Goal: Information Seeking & Learning: Learn about a topic

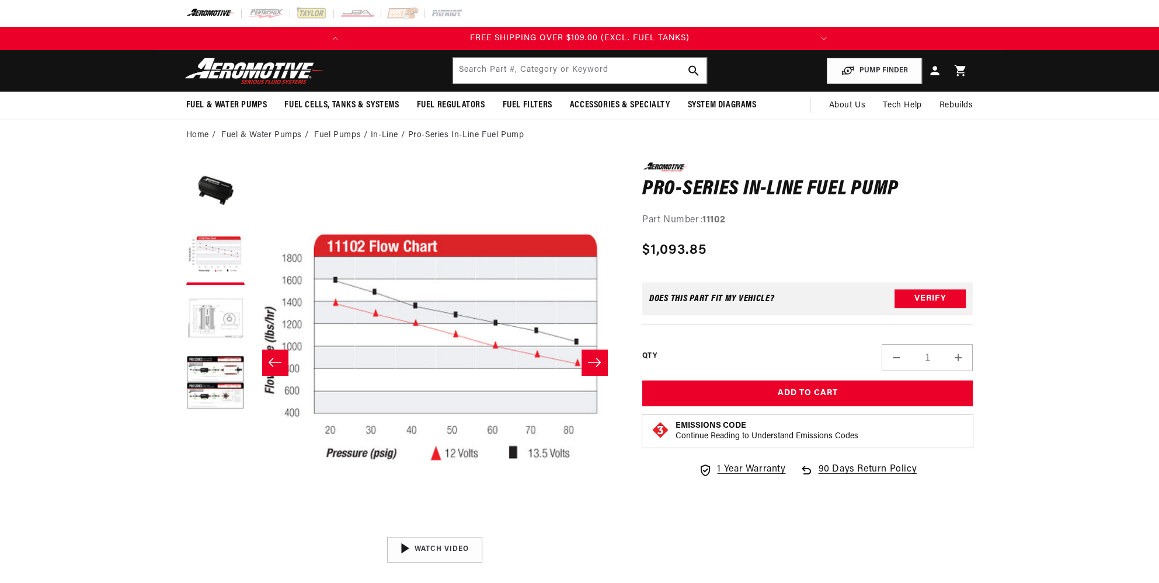
scroll to position [0, 462]
click at [276, 355] on button "Slide left" at bounding box center [275, 363] width 26 height 26
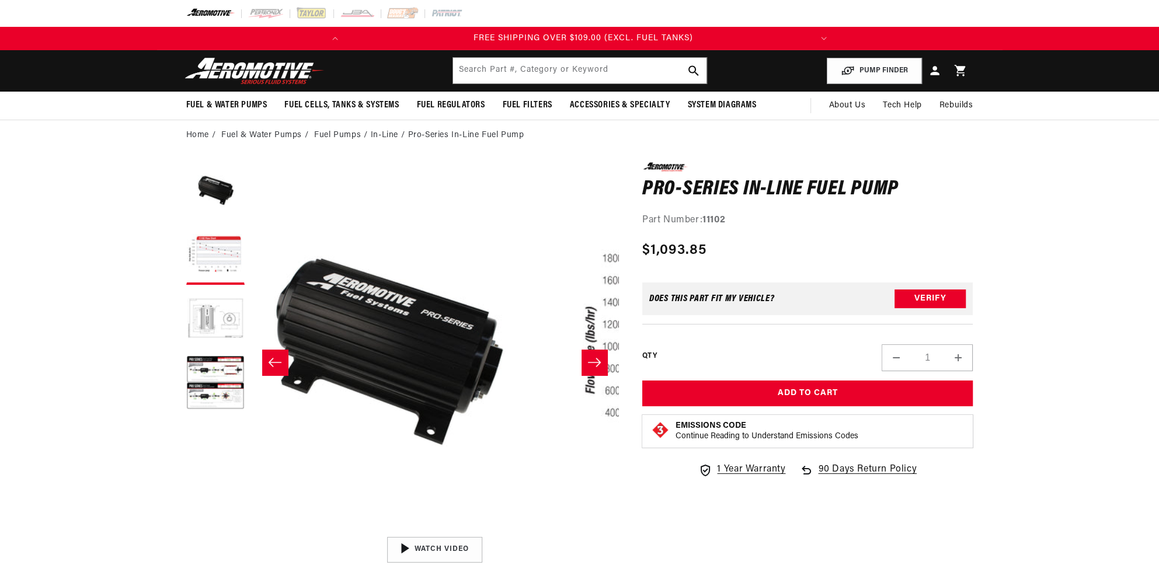
scroll to position [0, 0]
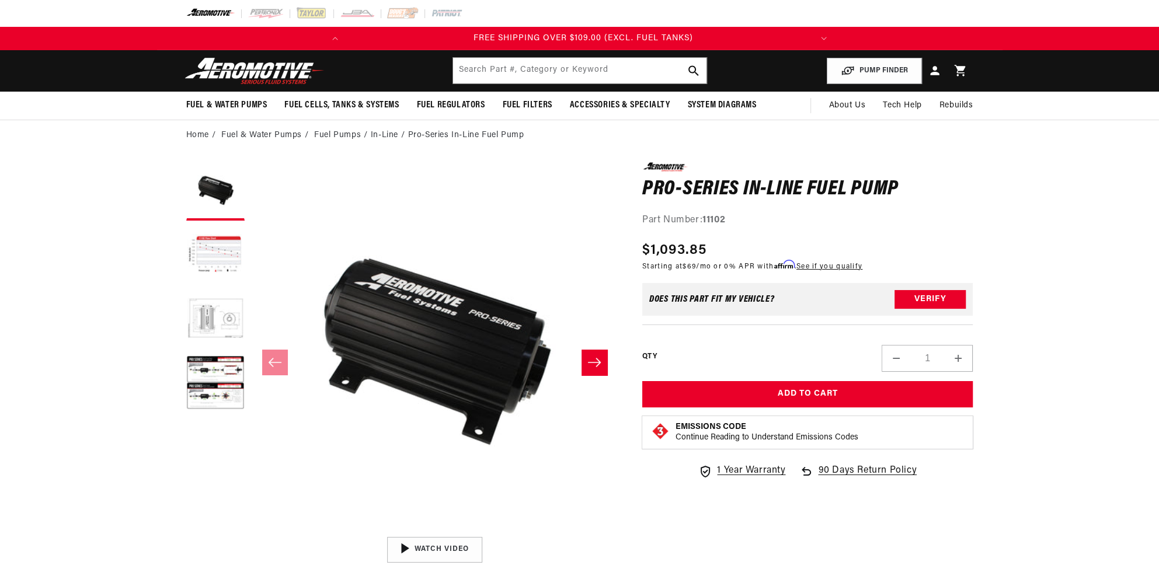
click at [602, 357] on button "Slide right" at bounding box center [594, 363] width 26 height 26
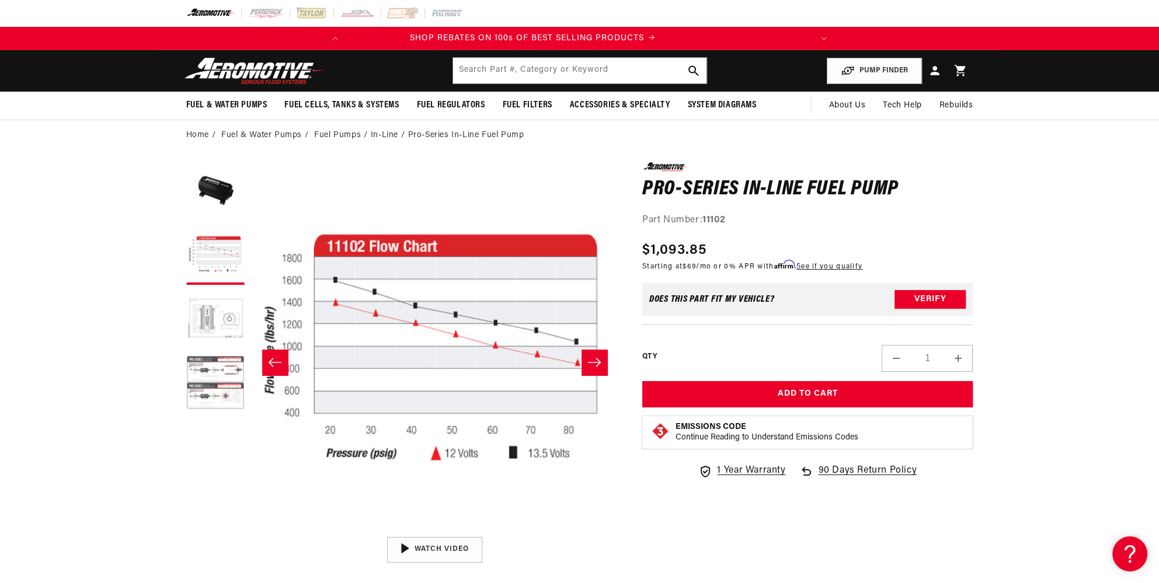
click at [210, 370] on button "Load image 4 in gallery view" at bounding box center [215, 384] width 58 height 58
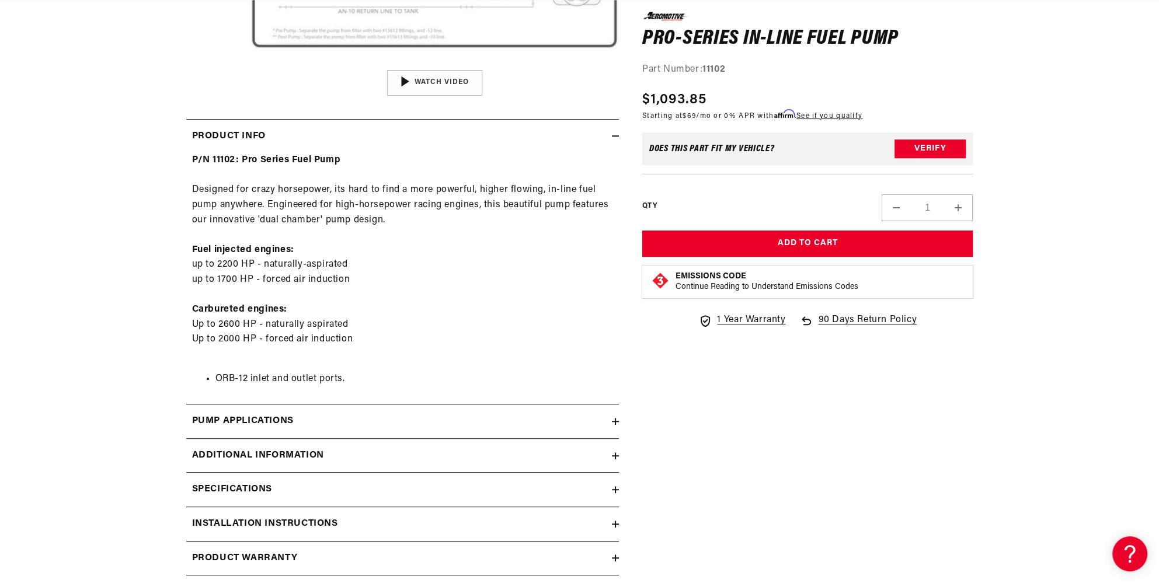
click at [217, 421] on h2 "Pump Applications" at bounding box center [243, 421] width 102 height 15
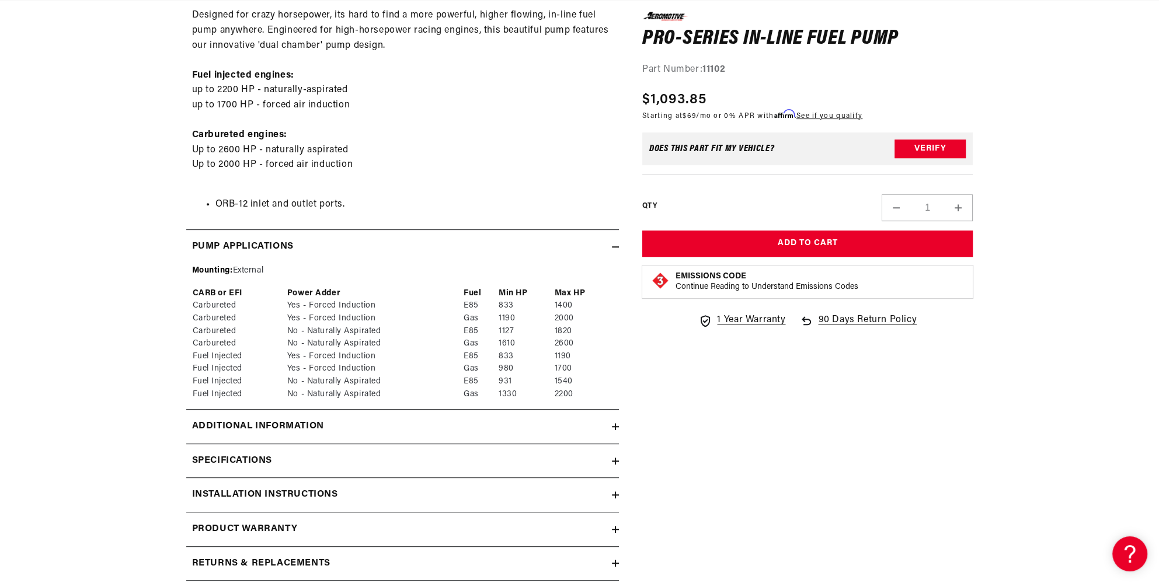
scroll to position [642, 0]
click at [247, 435] on summary "Additional information" at bounding box center [402, 426] width 433 height 34
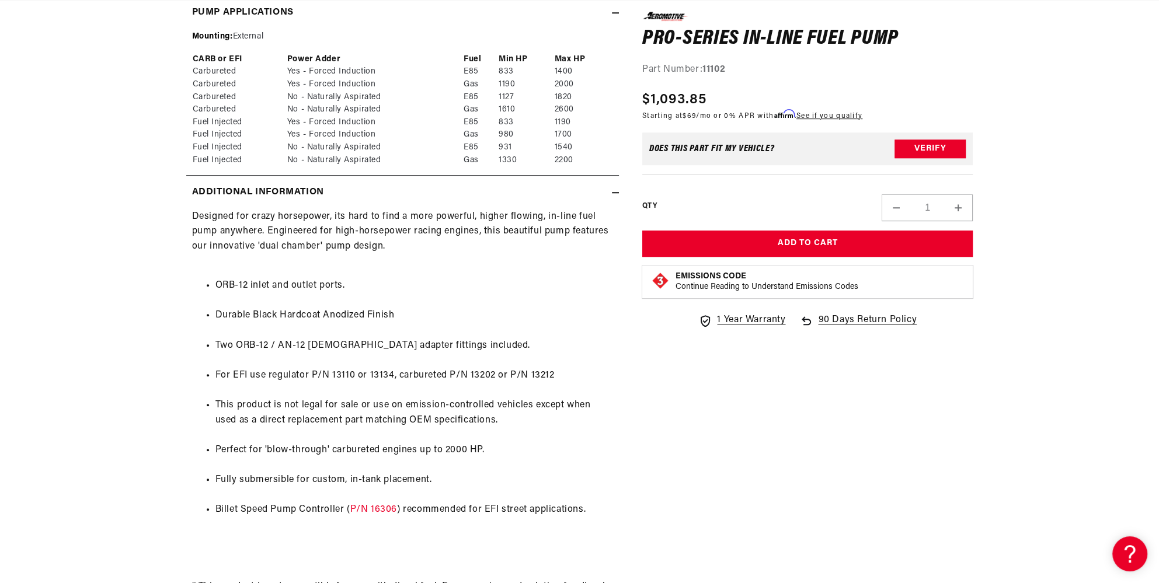
scroll to position [0, 0]
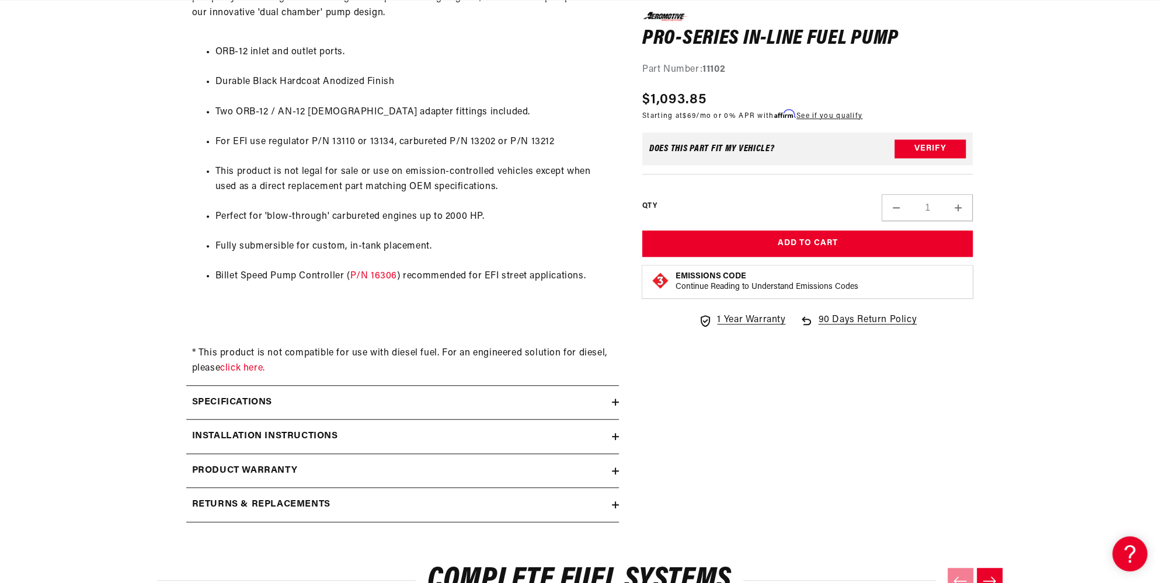
click at [276, 395] on div "Specifications" at bounding box center [399, 402] width 426 height 15
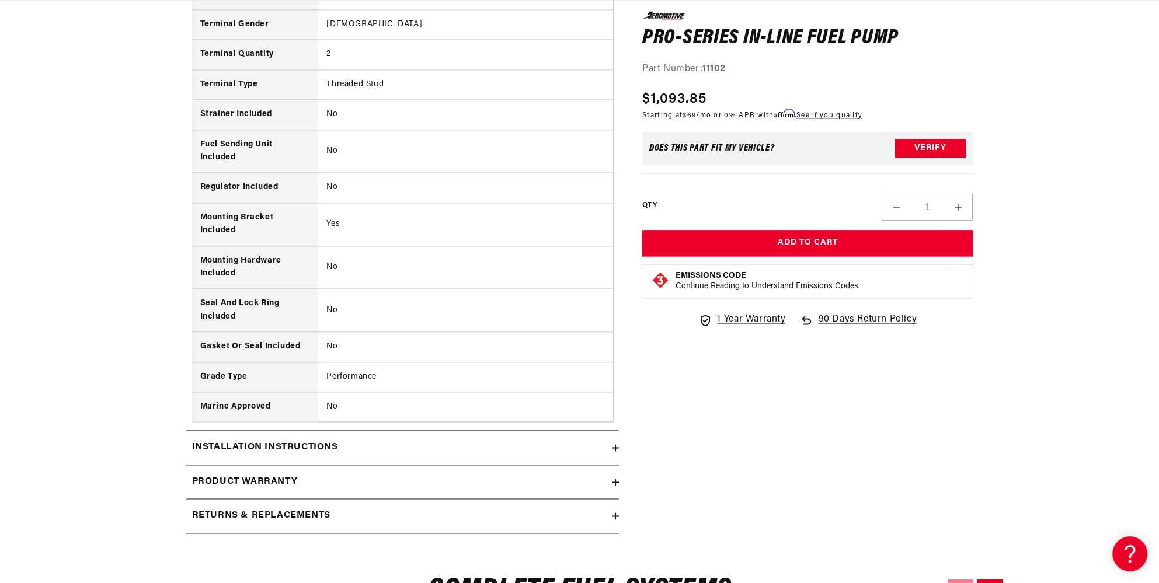
click at [208, 445] on h2 "Installation Instructions" at bounding box center [265, 447] width 146 height 15
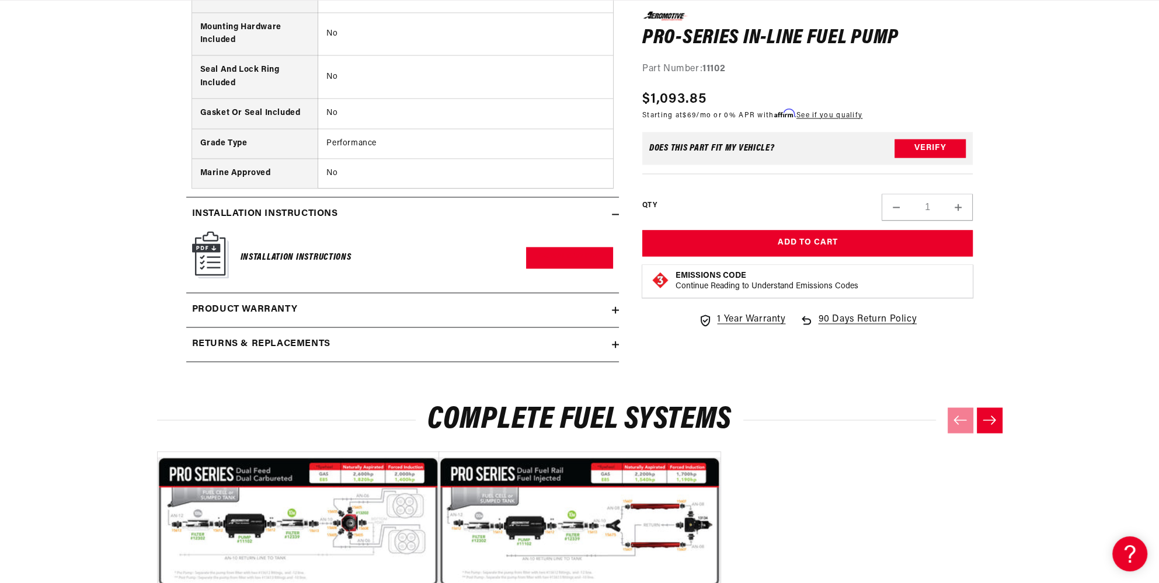
click at [238, 337] on h2 "Returns & replacements" at bounding box center [261, 344] width 138 height 15
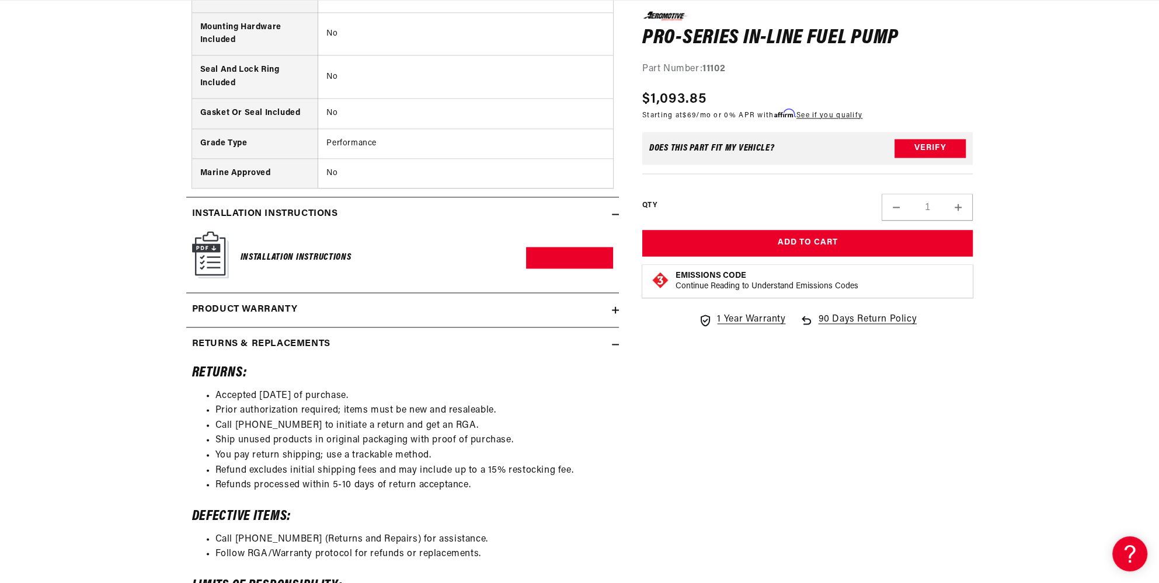
click at [238, 306] on h2 "Product warranty" at bounding box center [245, 309] width 106 height 15
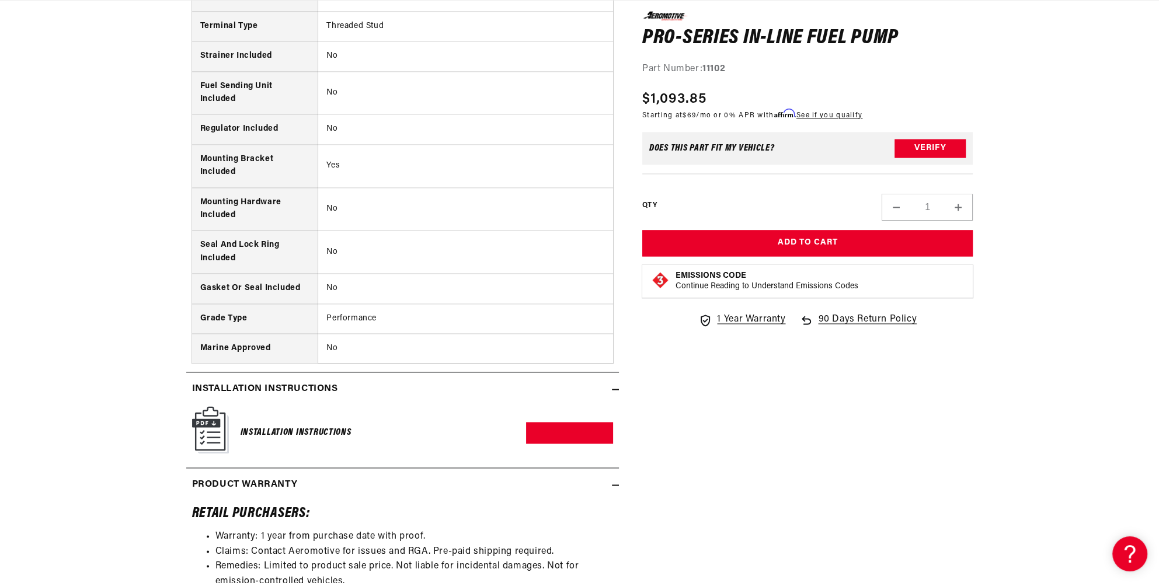
click at [187, 427] on div "Installation Instructions Download PDF" at bounding box center [402, 432] width 433 height 53
click at [217, 421] on img at bounding box center [210, 429] width 37 height 47
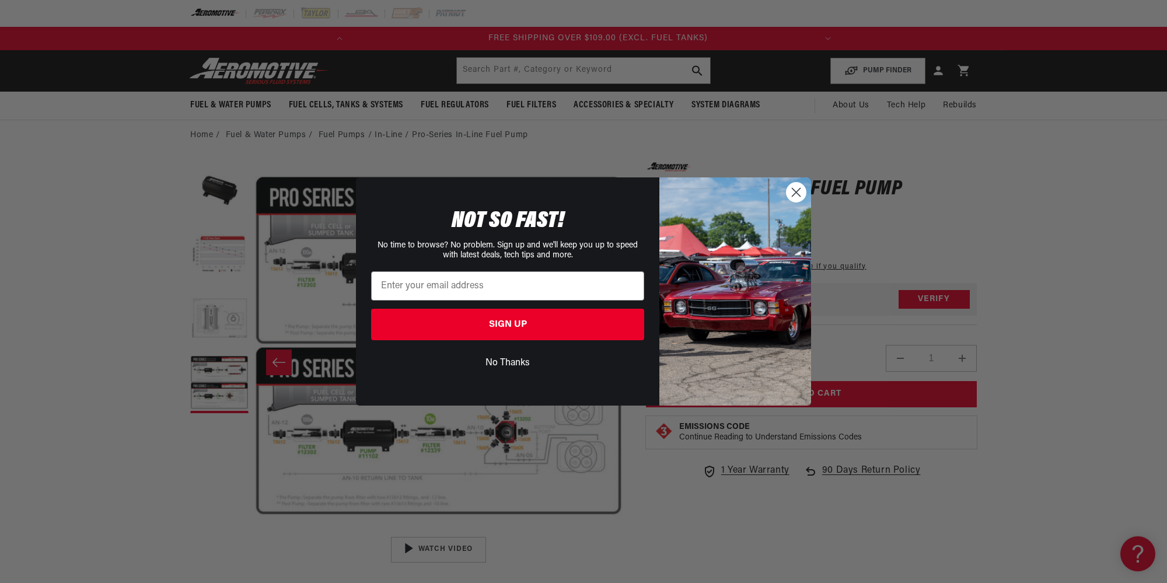
scroll to position [0, 462]
click at [797, 188] on circle "Close dialog" at bounding box center [796, 192] width 19 height 19
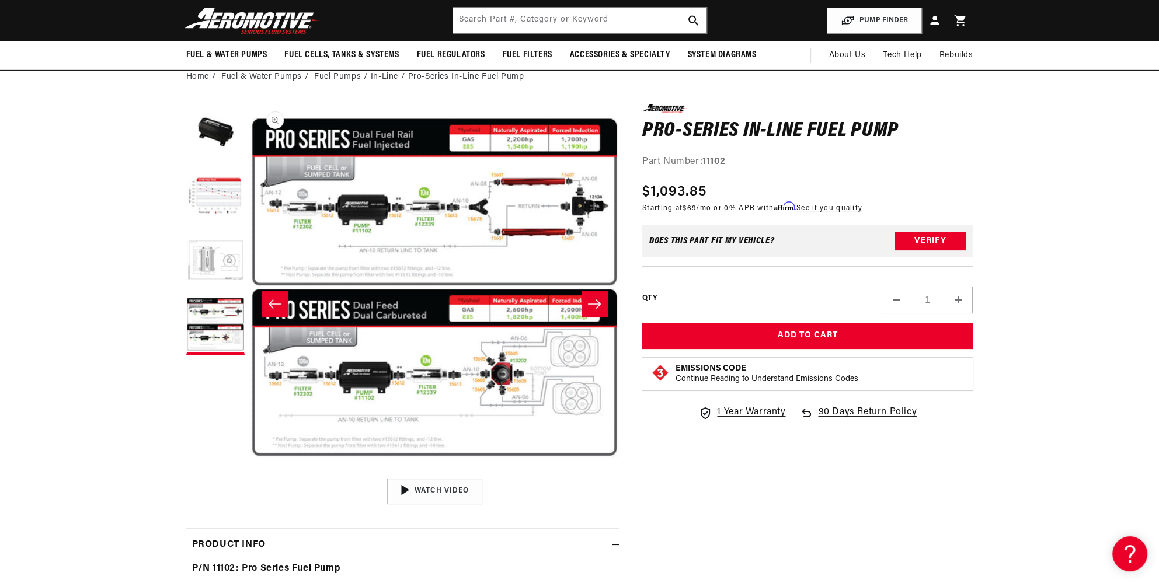
scroll to position [0, 451]
click at [250, 473] on button "Open media 4 in modal" at bounding box center [250, 473] width 0 height 0
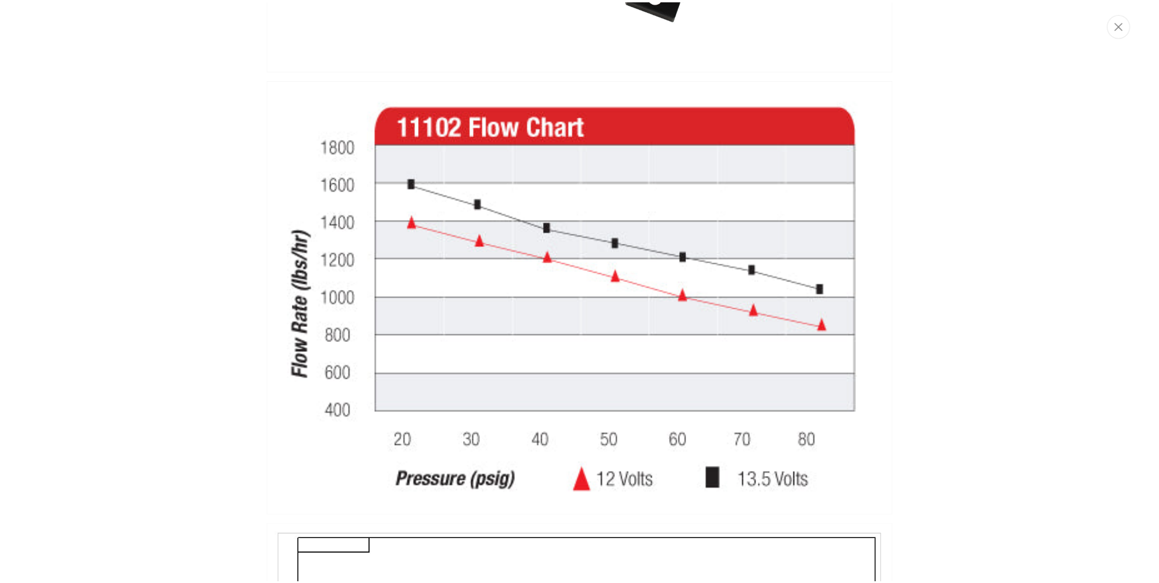
scroll to position [0, 462]
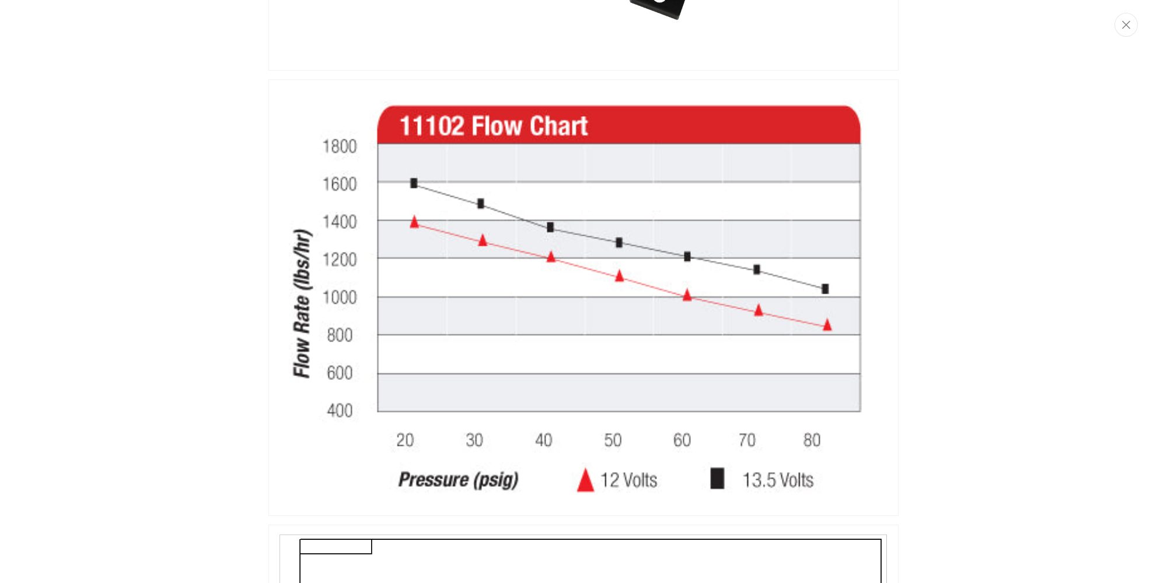
click at [1121, 305] on div "Media gallery" at bounding box center [583, 291] width 1167 height 583
